Goal: Navigation & Orientation: Find specific page/section

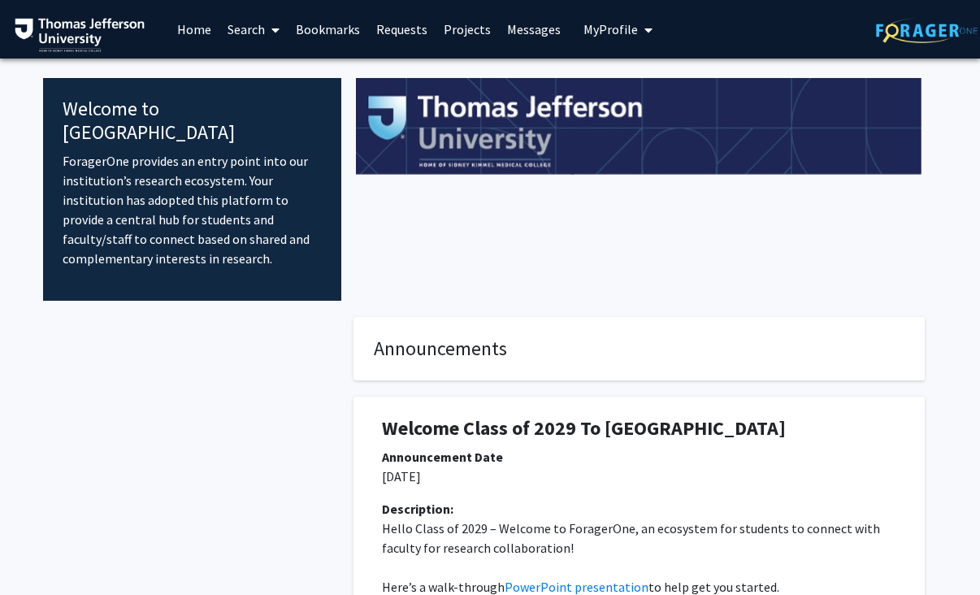
click at [203, 27] on link "Home" at bounding box center [194, 29] width 50 height 57
click at [644, 26] on icon "My profile dropdown to access profile and logout" at bounding box center [648, 30] width 8 height 13
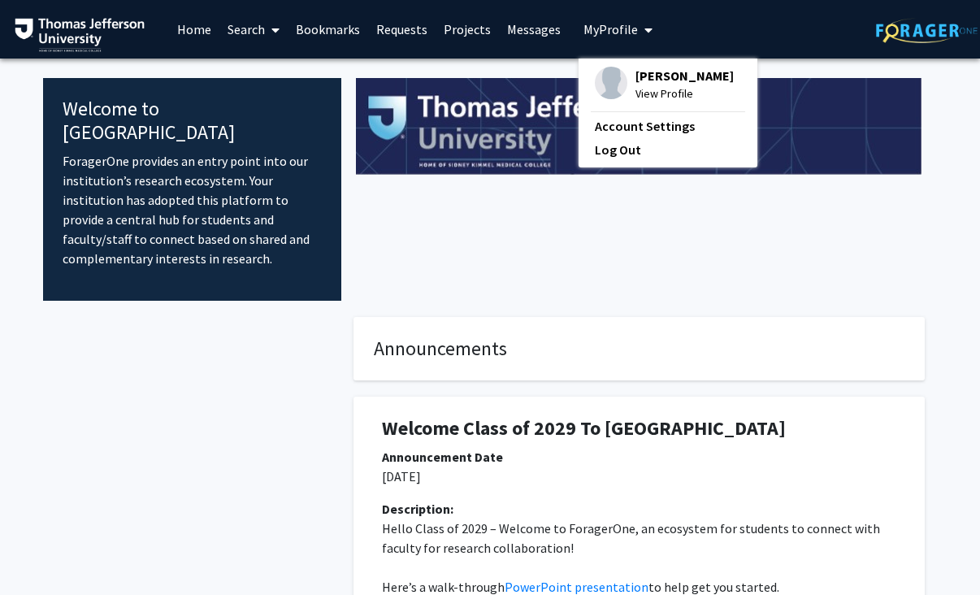
click at [642, 71] on span "[PERSON_NAME]" at bounding box center [684, 76] width 98 height 18
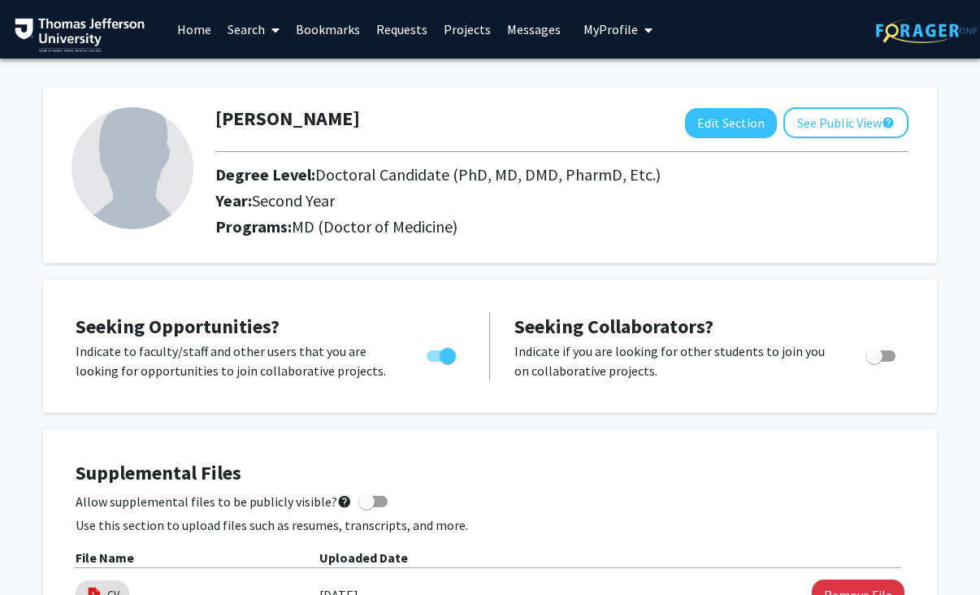
click at [189, 29] on link "Home" at bounding box center [194, 29] width 50 height 57
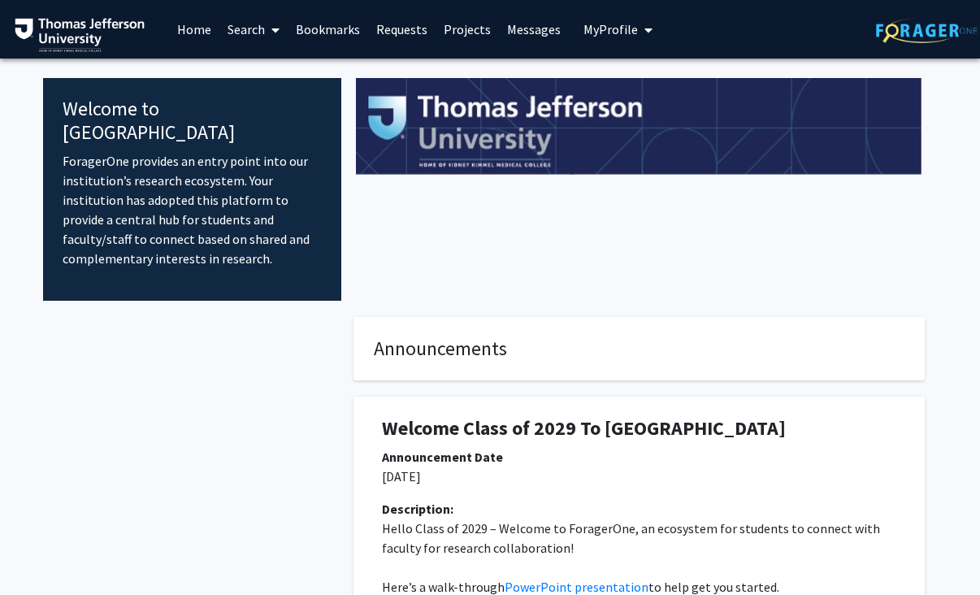
click at [518, 24] on link "Messages" at bounding box center [534, 29] width 70 height 57
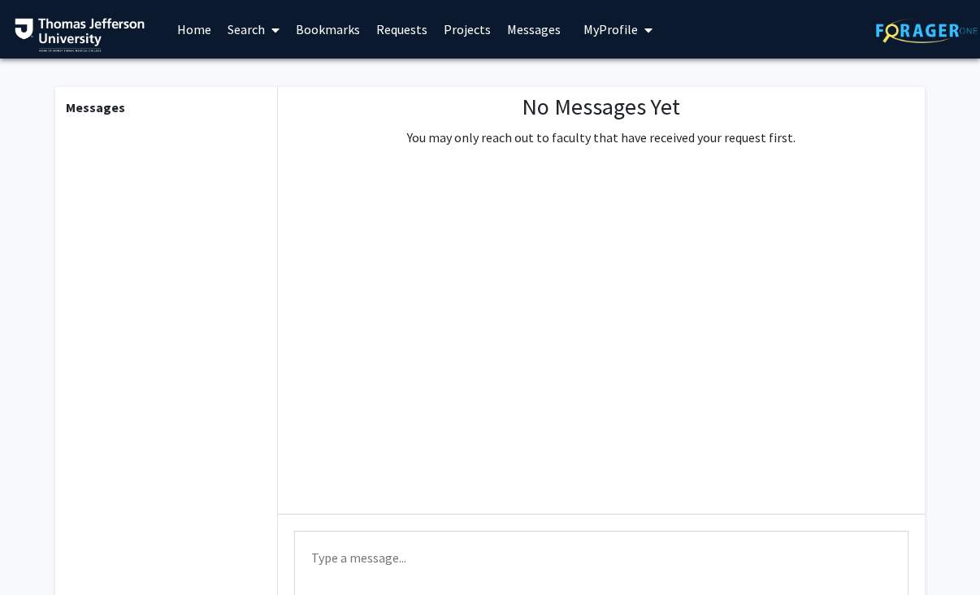
click at [466, 29] on link "Projects" at bounding box center [467, 29] width 63 height 57
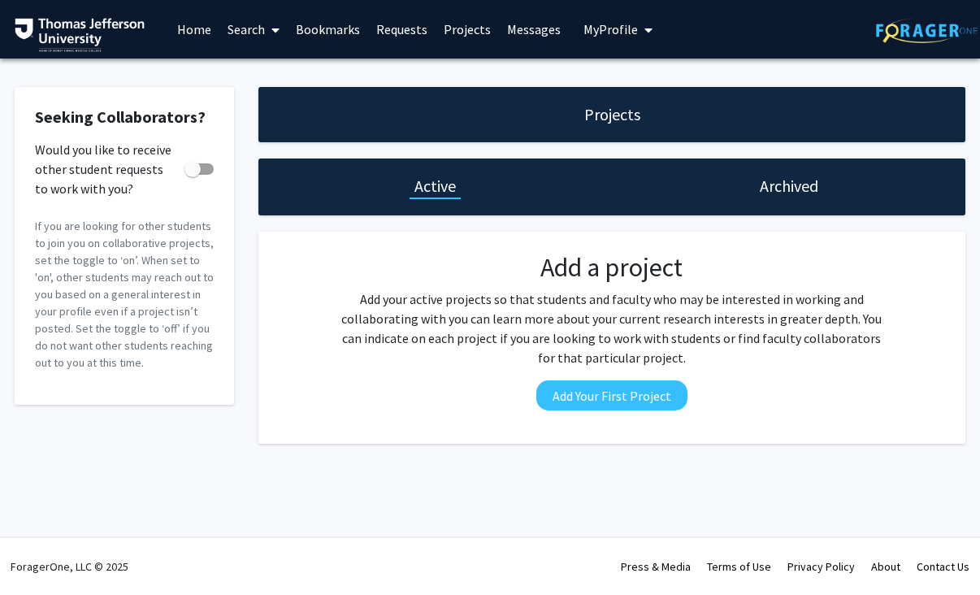
click at [410, 24] on link "Requests" at bounding box center [401, 29] width 67 height 57
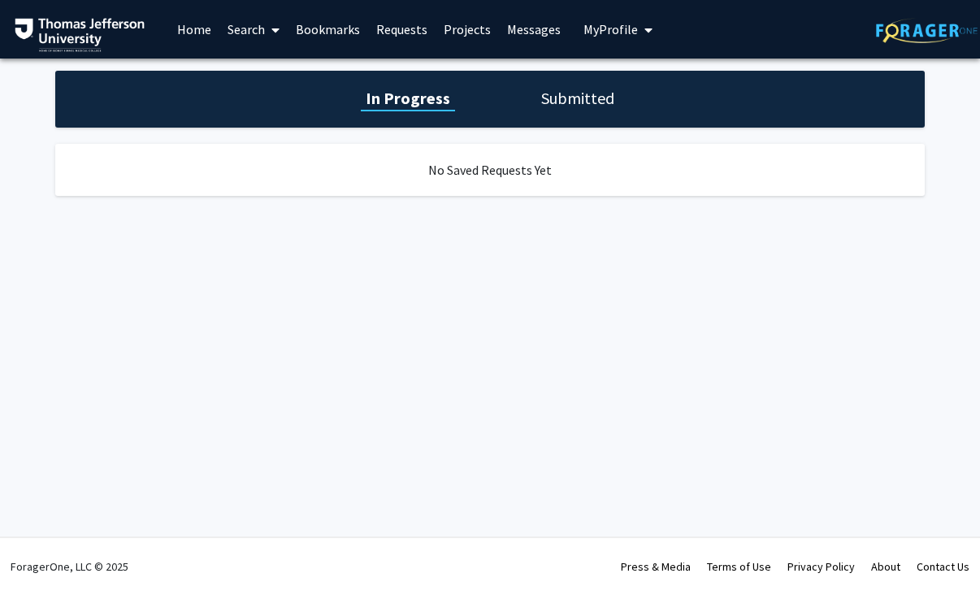
click at [344, 31] on link "Bookmarks" at bounding box center [328, 29] width 80 height 57
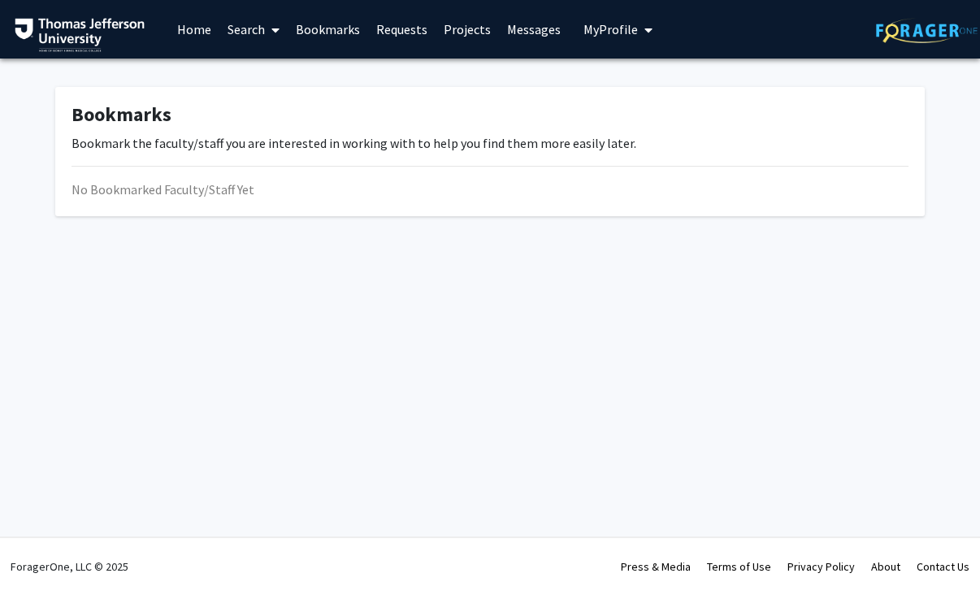
click at [254, 33] on link "Search" at bounding box center [253, 29] width 68 height 57
click at [341, 220] on div "Bookmarks Bookmark the faculty/staff you are interested in working with to help…" at bounding box center [490, 156] width 980 height 194
